Goal: Information Seeking & Learning: Learn about a topic

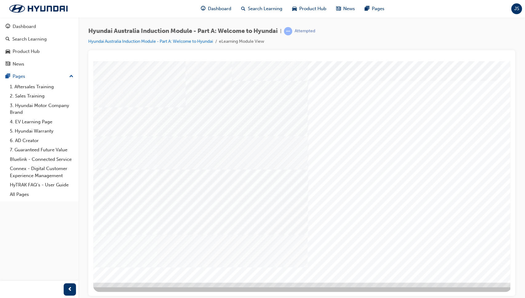
drag, startPoint x: 309, startPoint y: 223, endPoint x: 434, endPoint y: 119, distance: 163.2
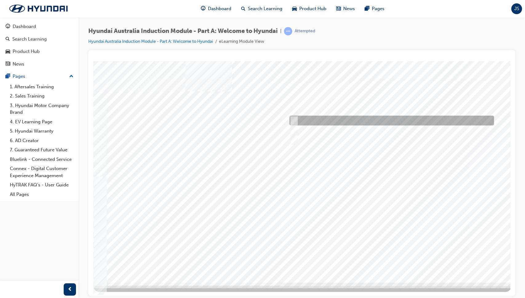
click at [344, 118] on div at bounding box center [390, 121] width 205 height 10
radio input "true"
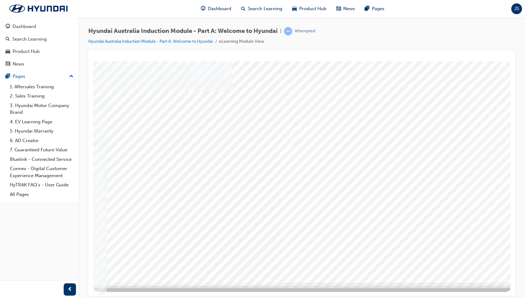
click at [394, 259] on div at bounding box center [302, 172] width 419 height 222
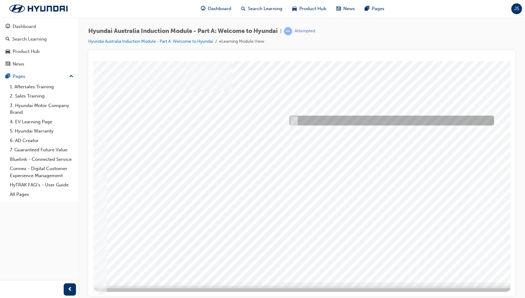
click at [336, 120] on div at bounding box center [390, 121] width 205 height 10
checkbox input "true"
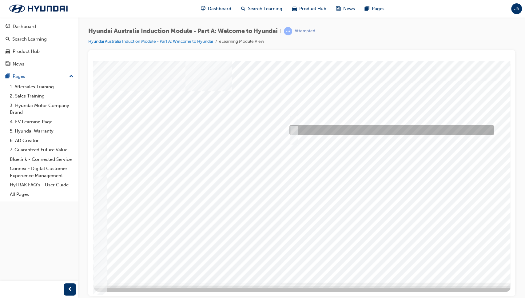
click at [340, 130] on div at bounding box center [390, 130] width 205 height 10
checkbox input "true"
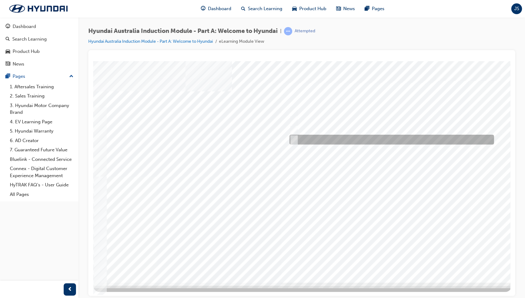
click at [338, 137] on div at bounding box center [390, 140] width 205 height 10
checkbox input "true"
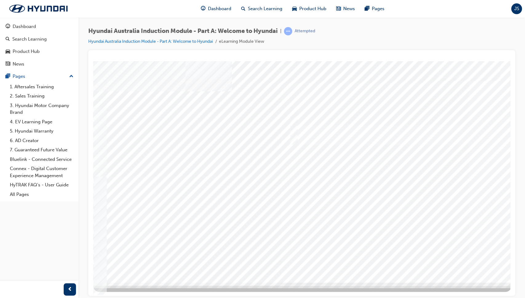
click at [388, 258] on div at bounding box center [302, 172] width 419 height 222
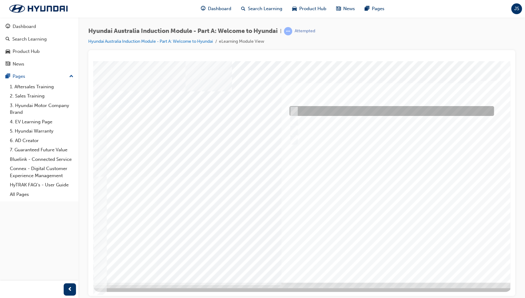
click at [330, 111] on div at bounding box center [390, 111] width 205 height 10
checkbox input "true"
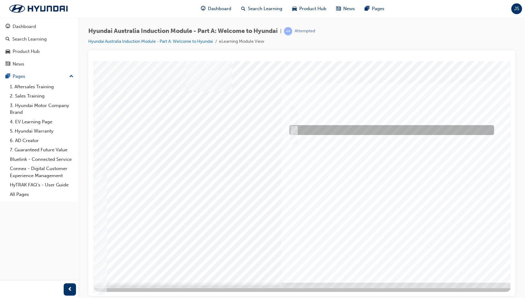
click at [332, 128] on div at bounding box center [390, 130] width 205 height 10
checkbox input "true"
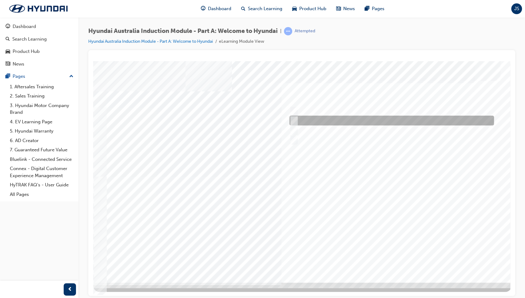
click at [339, 123] on div at bounding box center [390, 121] width 205 height 10
checkbox input "true"
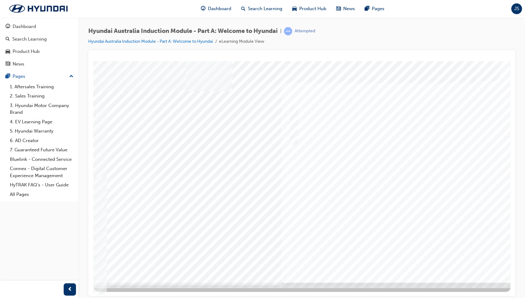
click at [393, 256] on div at bounding box center [302, 172] width 419 height 222
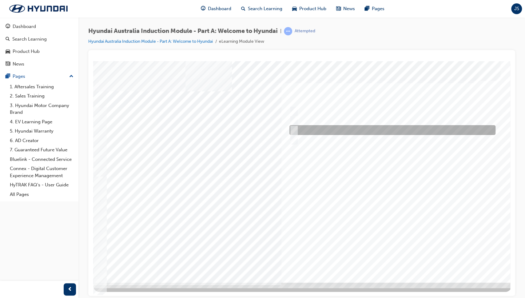
click at [333, 127] on div at bounding box center [391, 130] width 206 height 10
radio input "true"
click at [396, 257] on div at bounding box center [302, 172] width 419 height 222
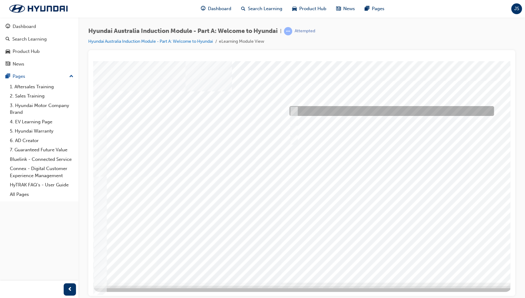
click at [324, 110] on div at bounding box center [390, 111] width 205 height 10
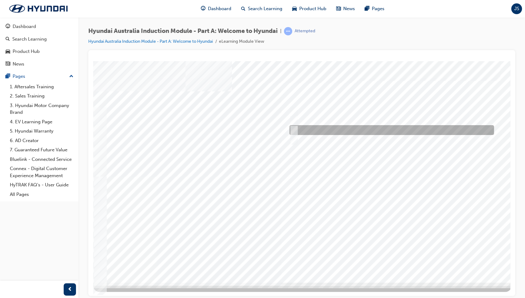
click at [328, 128] on div at bounding box center [390, 130] width 205 height 10
radio input "false"
radio input "true"
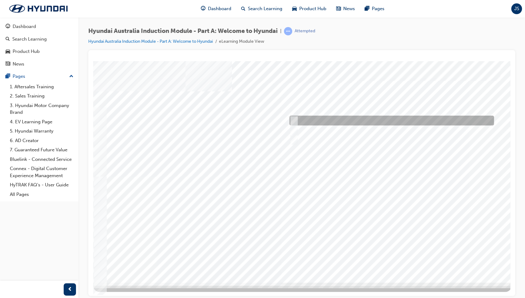
click at [321, 122] on div at bounding box center [390, 121] width 205 height 10
radio input "true"
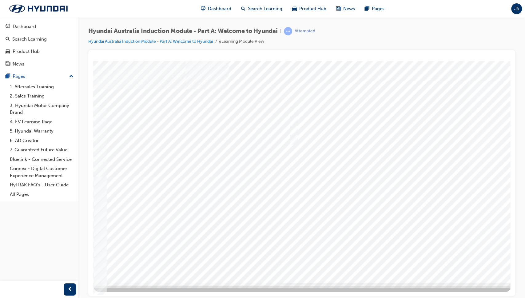
click at [394, 258] on div at bounding box center [302, 172] width 419 height 222
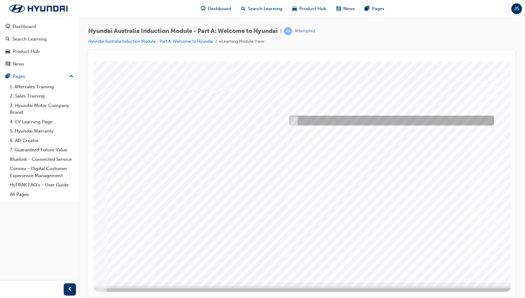
click at [335, 118] on div at bounding box center [390, 121] width 205 height 10
checkbox input "true"
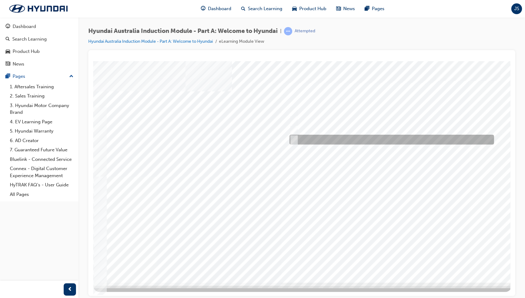
click at [335, 137] on div at bounding box center [390, 140] width 205 height 10
click at [342, 138] on div at bounding box center [390, 140] width 205 height 10
checkbox input "false"
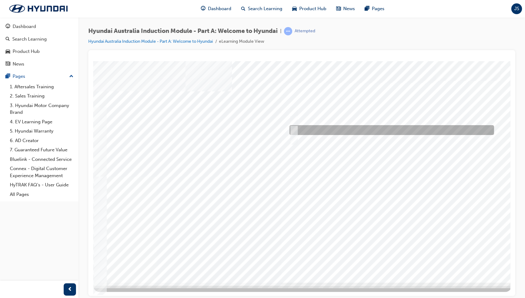
click at [350, 130] on div at bounding box center [390, 130] width 205 height 10
checkbox input "true"
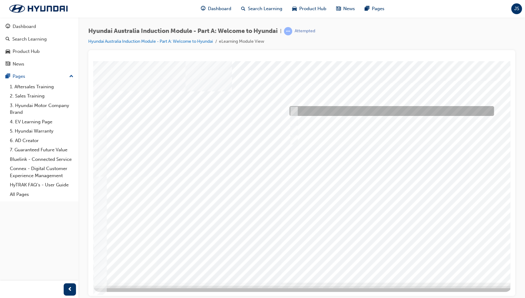
click at [345, 108] on div at bounding box center [390, 111] width 205 height 10
checkbox input "true"
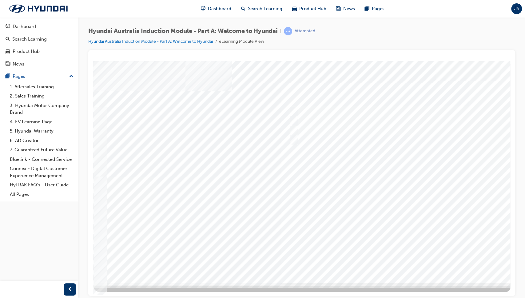
click at [390, 255] on div at bounding box center [302, 172] width 419 height 222
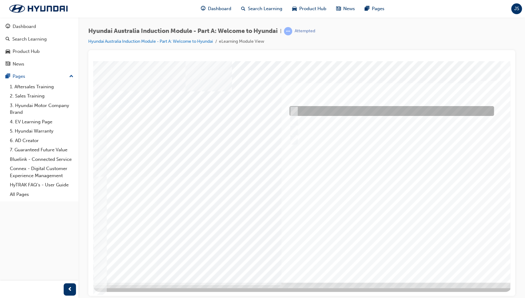
click at [333, 108] on div at bounding box center [390, 111] width 205 height 10
checkbox input "true"
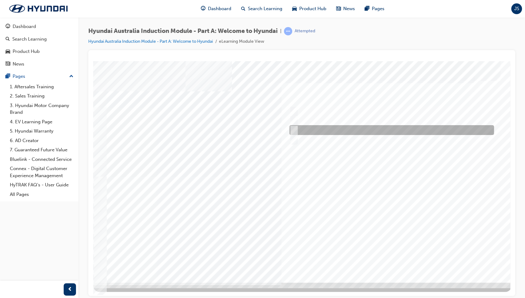
click at [335, 132] on div at bounding box center [390, 130] width 205 height 10
checkbox input "true"
click at [387, 251] on div at bounding box center [302, 172] width 419 height 222
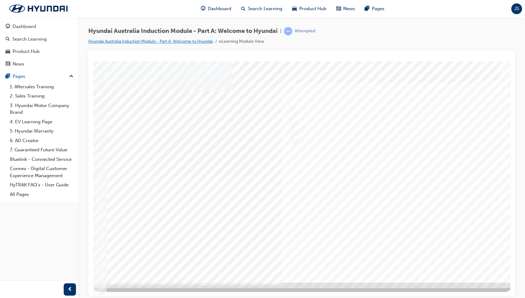
click at [149, 42] on link "Hyundai Australia Induction Module - Part A: Welcome to Hyundai" at bounding box center [150, 41] width 125 height 5
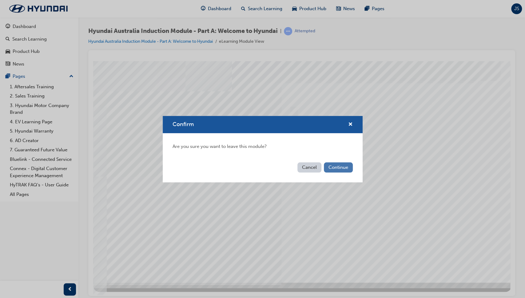
click at [344, 171] on button "Continue" at bounding box center [338, 168] width 29 height 10
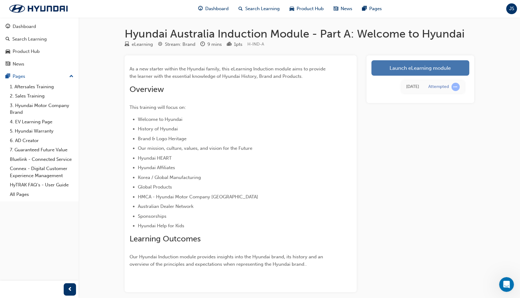
click at [406, 67] on link "Launch eLearning module" at bounding box center [421, 67] width 98 height 15
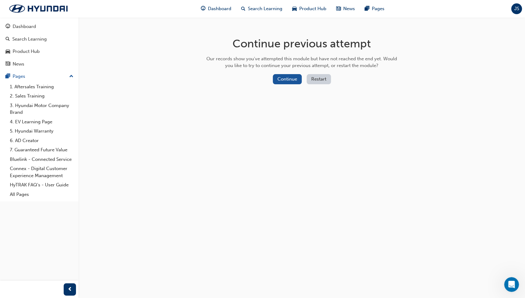
click at [318, 76] on button "Restart" at bounding box center [319, 79] width 24 height 10
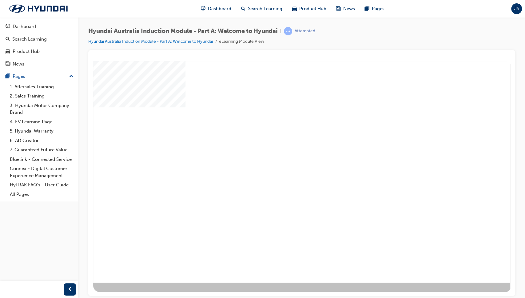
click at [284, 154] on div "play" at bounding box center [284, 154] width 0 height 0
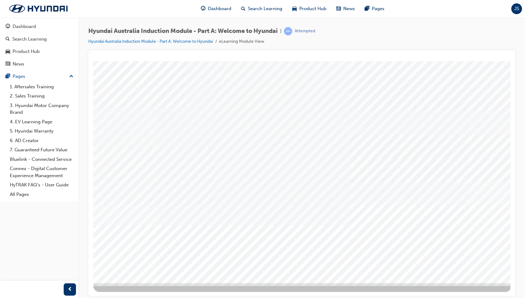
drag, startPoint x: 467, startPoint y: 265, endPoint x: 480, endPoint y: 263, distance: 12.8
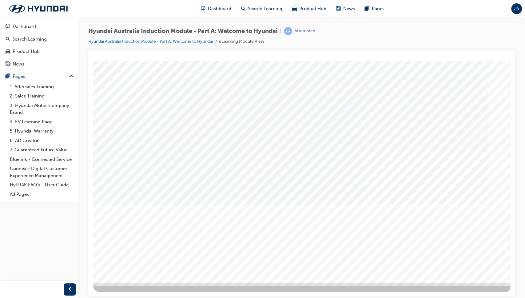
click at [136, 296] on div "Next Trigger this button to go to the next slide" at bounding box center [114, 303] width 43 height 14
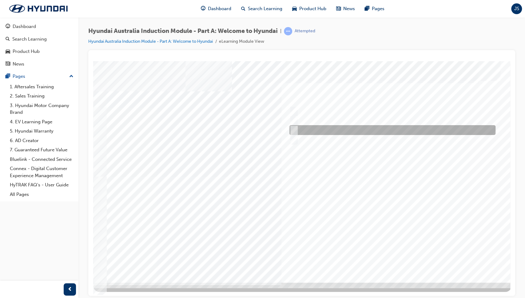
click at [298, 132] on div at bounding box center [391, 130] width 206 height 10
radio input "true"
click at [397, 260] on div at bounding box center [302, 172] width 419 height 222
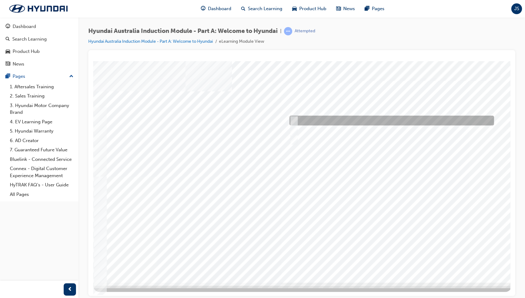
click at [331, 123] on div at bounding box center [390, 121] width 205 height 10
radio input "true"
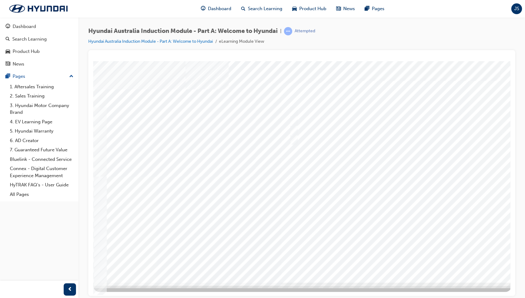
click at [392, 260] on div at bounding box center [302, 172] width 419 height 222
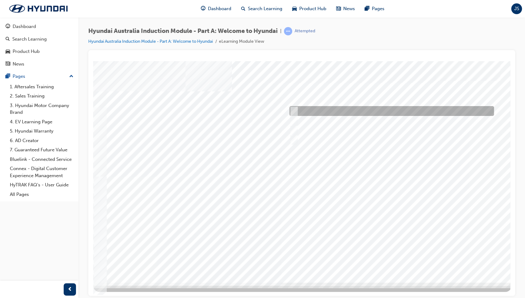
click at [352, 109] on div at bounding box center [390, 111] width 205 height 10
checkbox input "true"
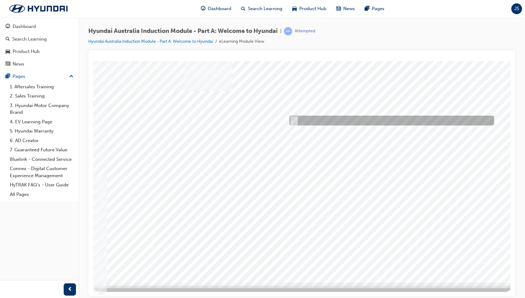
click at [352, 119] on div at bounding box center [390, 121] width 205 height 10
checkbox input "true"
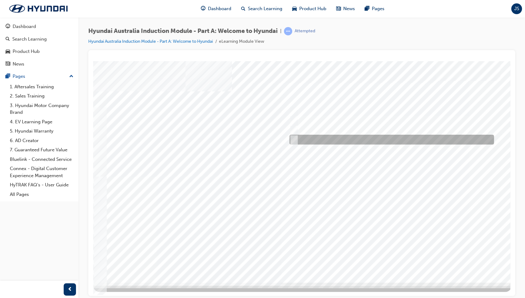
click at [351, 137] on div at bounding box center [390, 140] width 205 height 10
checkbox input "true"
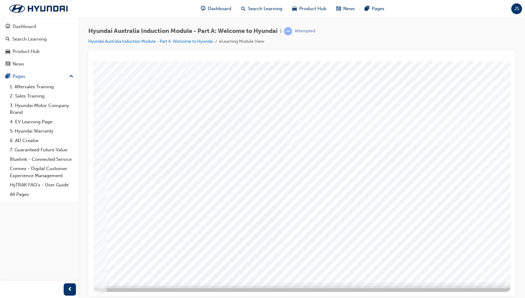
click at [395, 262] on div at bounding box center [302, 172] width 419 height 222
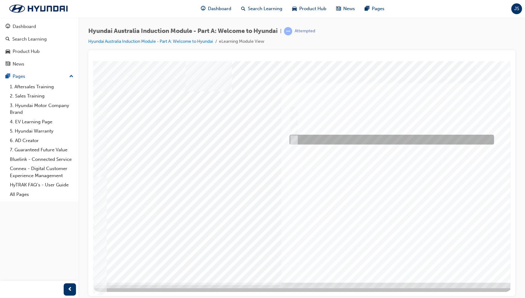
click at [320, 141] on div at bounding box center [390, 140] width 205 height 10
checkbox input "true"
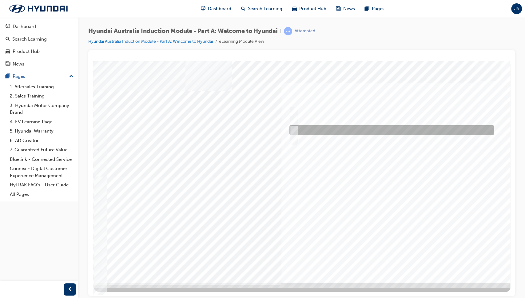
click at [344, 127] on div at bounding box center [390, 130] width 205 height 10
checkbox input "true"
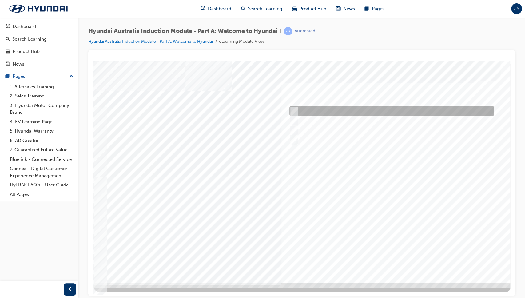
click at [360, 112] on div at bounding box center [390, 111] width 205 height 10
checkbox input "true"
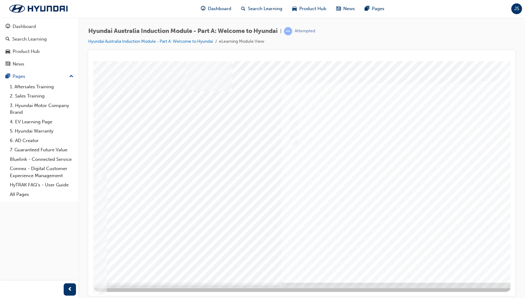
click at [394, 258] on div at bounding box center [302, 172] width 419 height 222
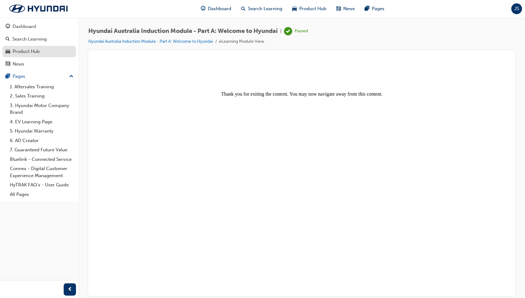
click at [33, 50] on div "Product Hub" at bounding box center [26, 51] width 27 height 7
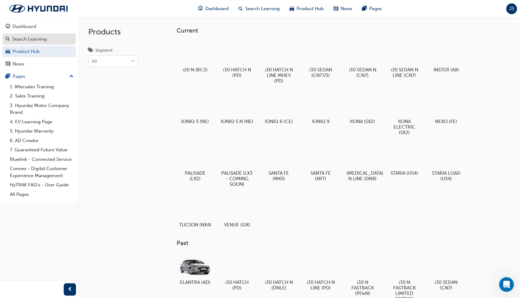
click at [33, 42] on div "Search Learning" at bounding box center [39, 39] width 67 height 8
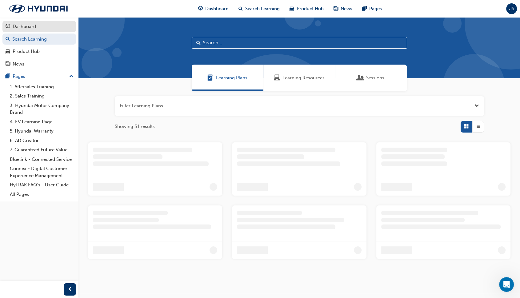
click at [32, 28] on div "Dashboard" at bounding box center [24, 26] width 23 height 7
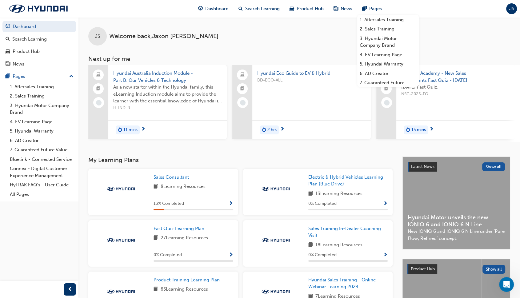
click at [512, 7] on span "JS" at bounding box center [511, 8] width 5 height 7
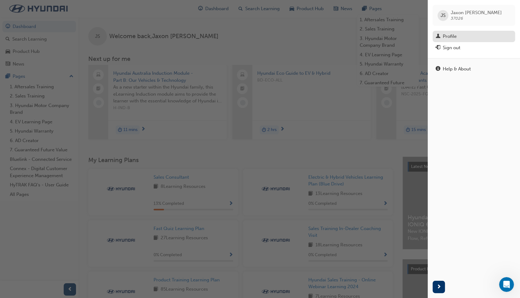
click at [474, 40] on div "Profile" at bounding box center [474, 37] width 76 height 8
